Goal: Navigation & Orientation: Find specific page/section

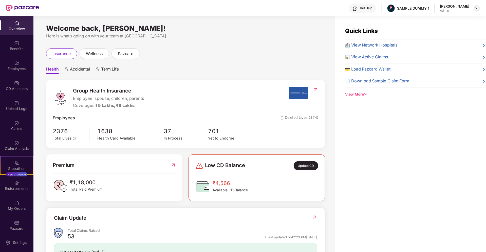
click at [477, 5] on div at bounding box center [476, 8] width 6 height 6
click at [447, 21] on div "Switch to partner view" at bounding box center [453, 20] width 66 height 10
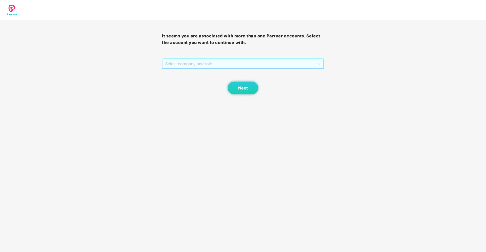
click at [250, 65] on span "Select company and role" at bounding box center [242, 64] width 155 height 10
click at [208, 72] on div "Pazcare - SALES" at bounding box center [243, 74] width 156 height 6
click at [235, 84] on button "Next" at bounding box center [243, 88] width 30 height 13
